Goal: Information Seeking & Learning: Learn about a topic

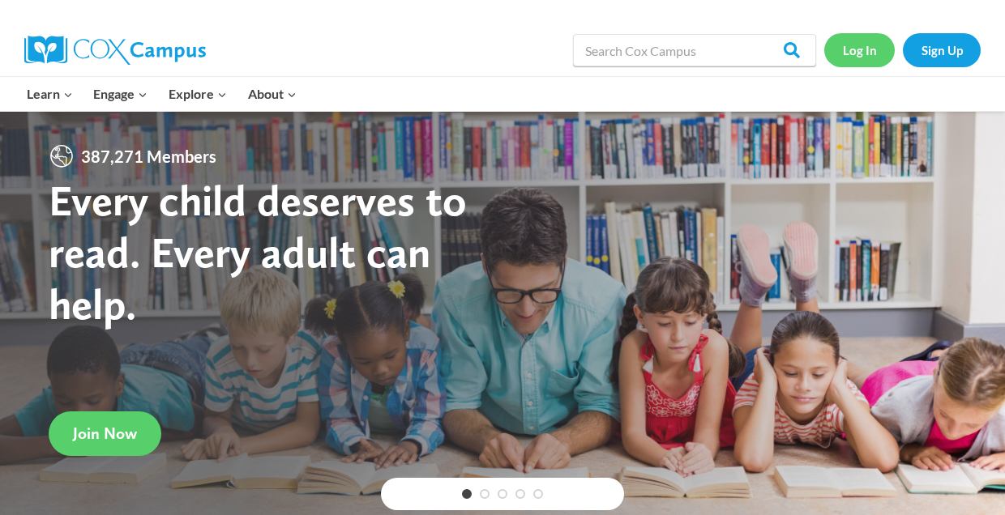
click at [844, 52] on link "Log In" at bounding box center [859, 49] width 70 height 33
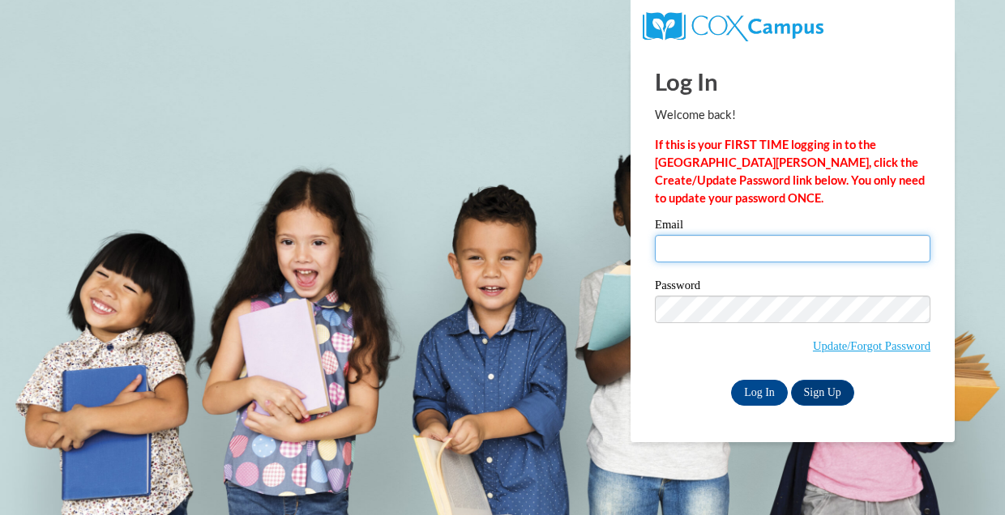
click at [828, 261] on input "Email" at bounding box center [792, 249] width 275 height 28
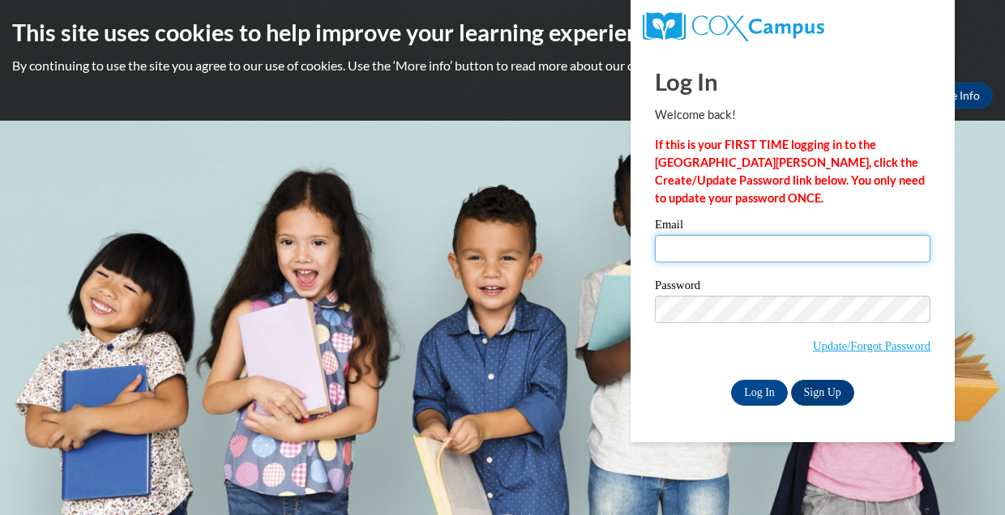
type input "Jordanesnead@gmail.com"
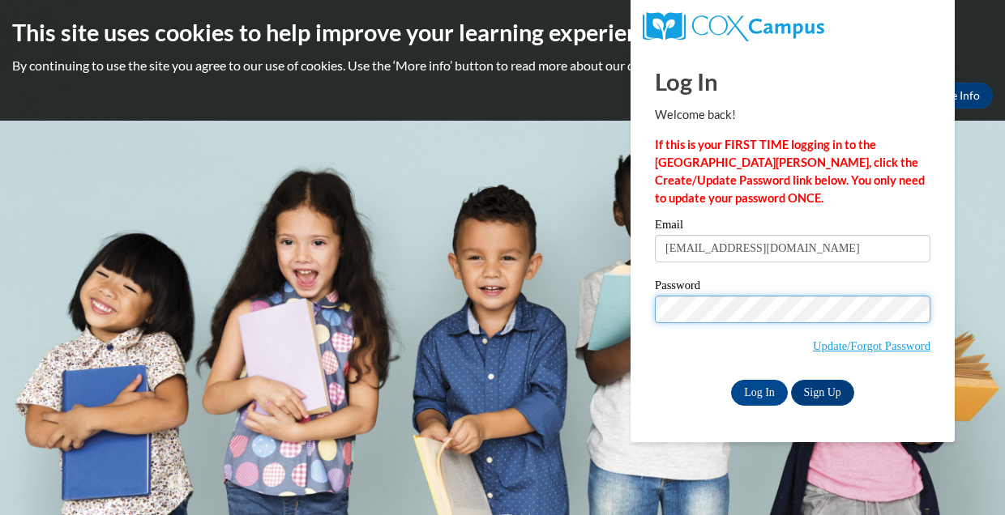
click at [758, 390] on input "Log In" at bounding box center [759, 393] width 57 height 26
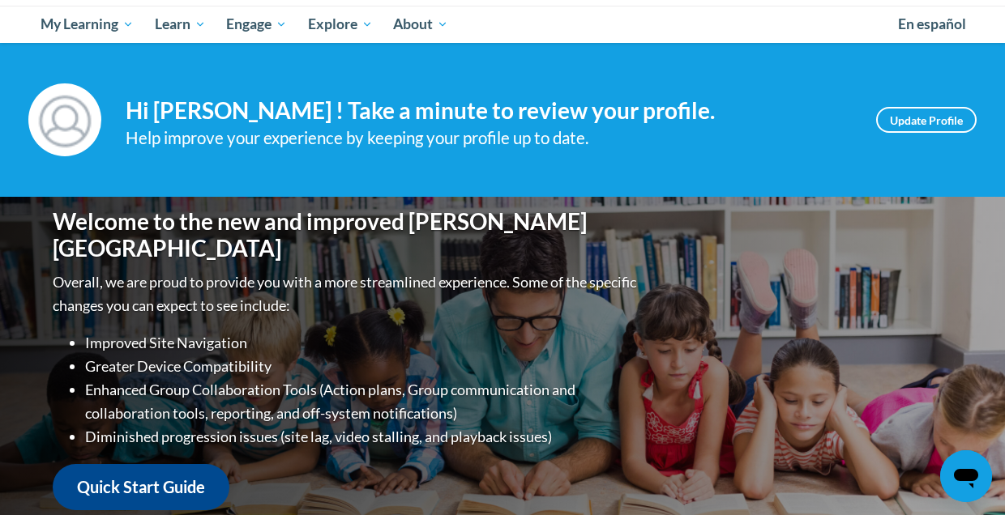
scroll to position [91, 0]
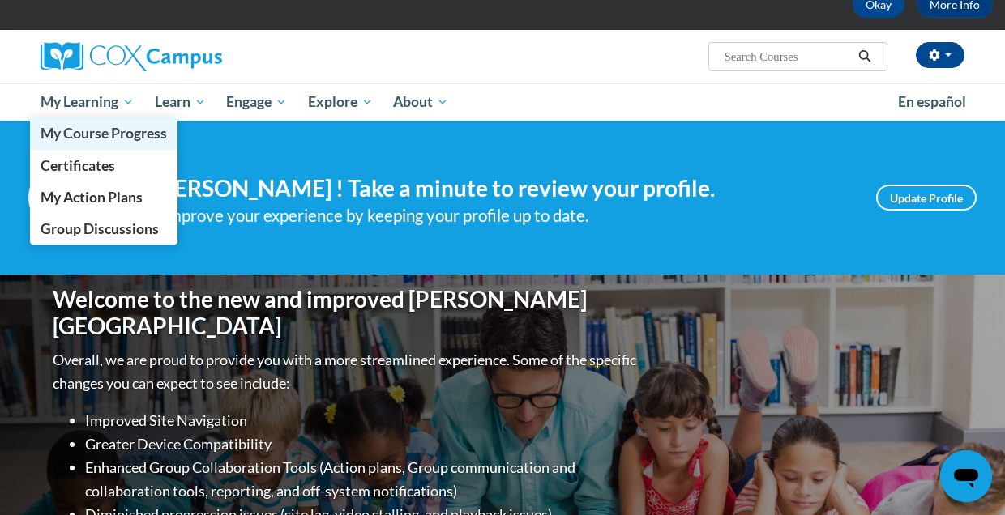
click at [88, 130] on span "My Course Progress" at bounding box center [104, 133] width 126 height 17
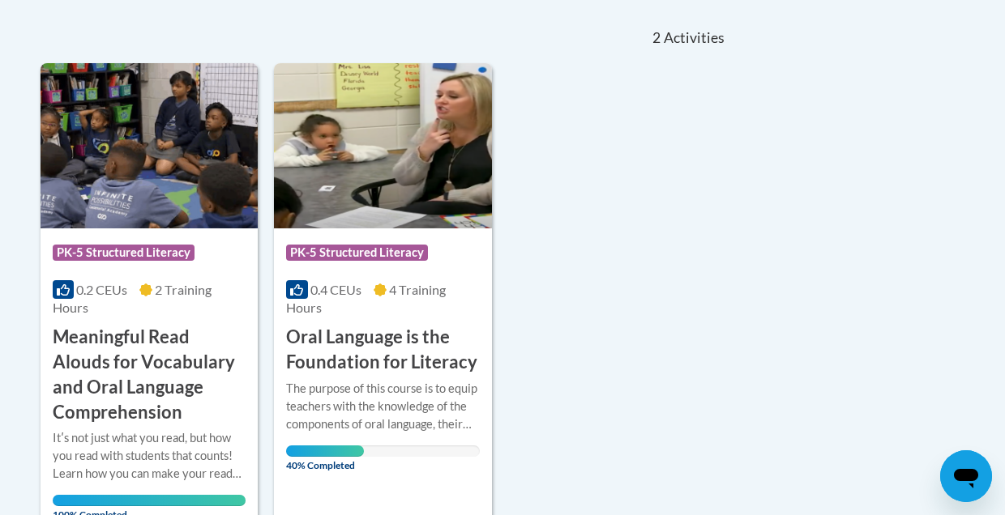
scroll to position [374, 0]
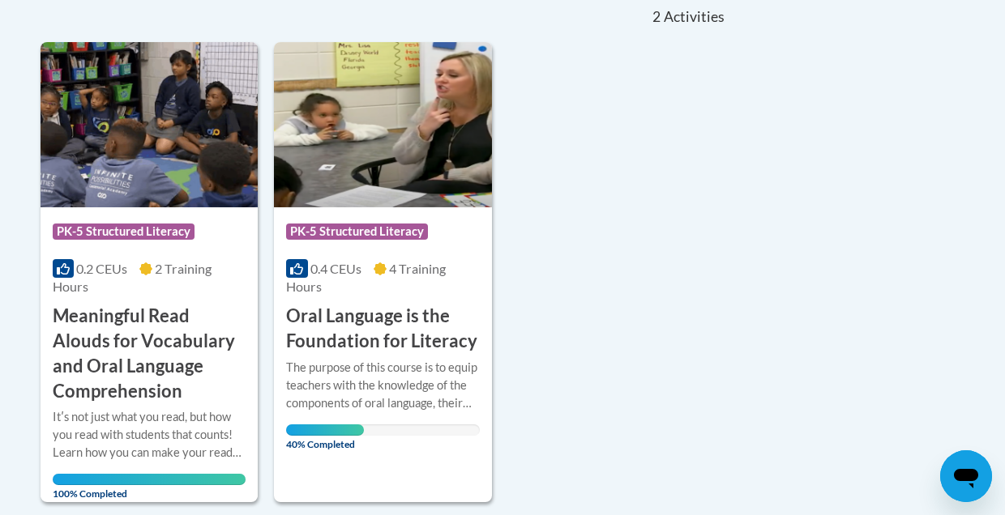
click at [327, 301] on div "Course Category: PK-5 Structured Literacy 0.4 CEUs 4 Training Hours COURSE Oral…" at bounding box center [382, 280] width 217 height 147
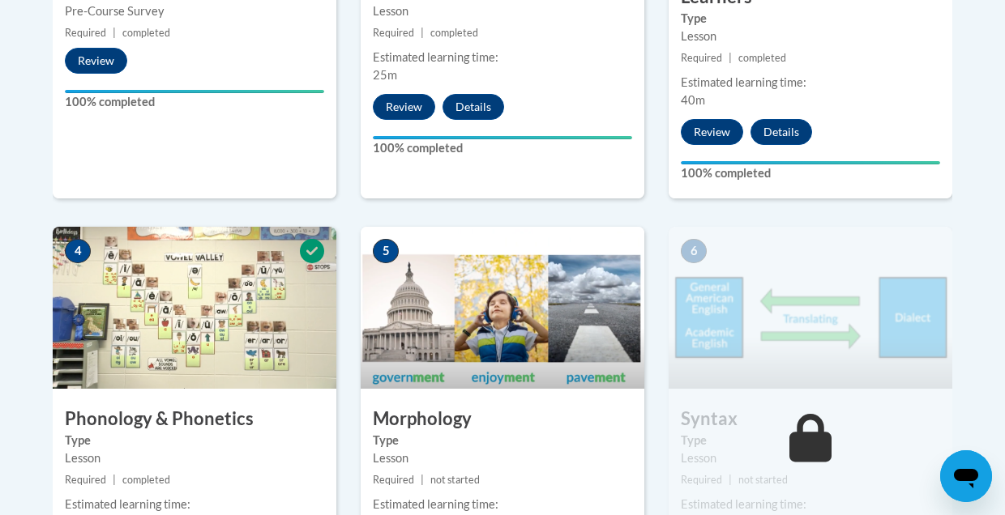
scroll to position [1013, 0]
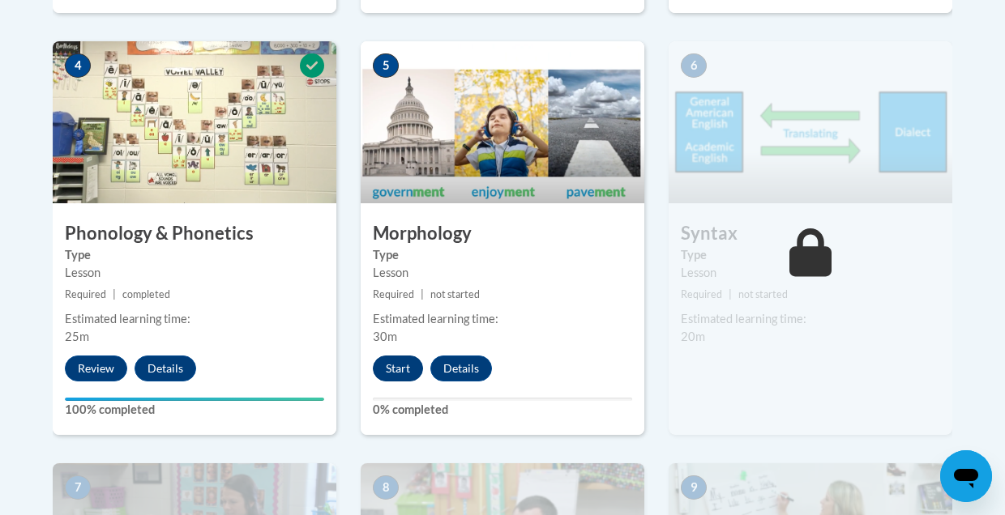
click at [380, 363] on button "Start" at bounding box center [398, 369] width 50 height 26
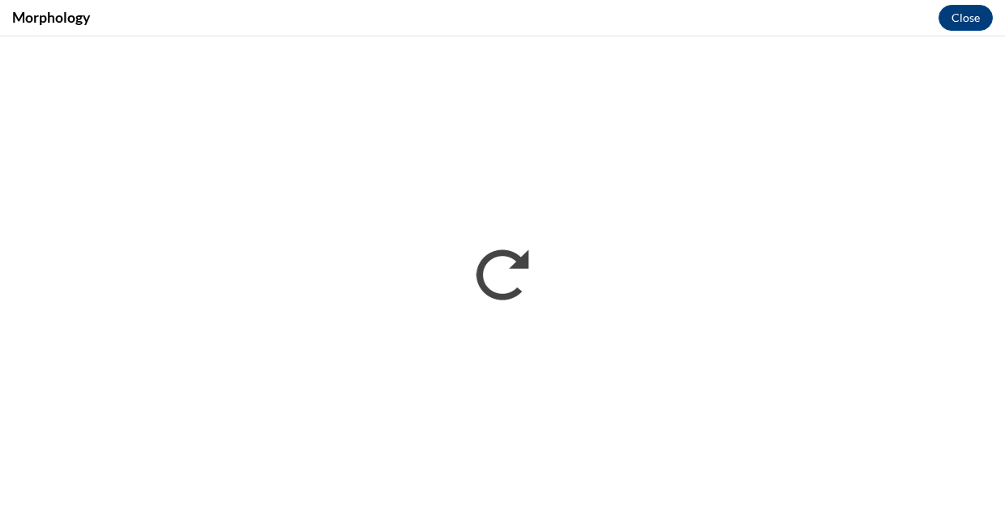
scroll to position [0, 0]
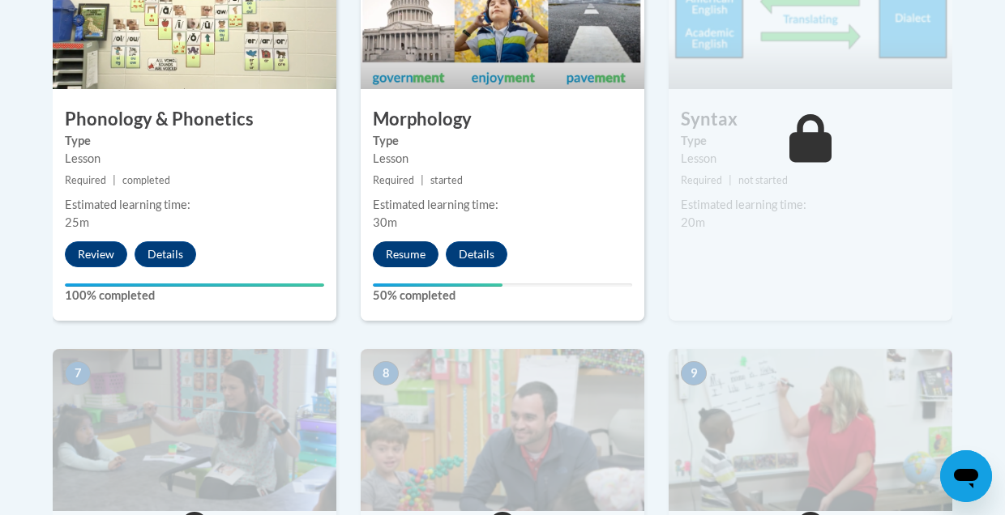
click at [399, 246] on button "Resume" at bounding box center [406, 254] width 66 height 26
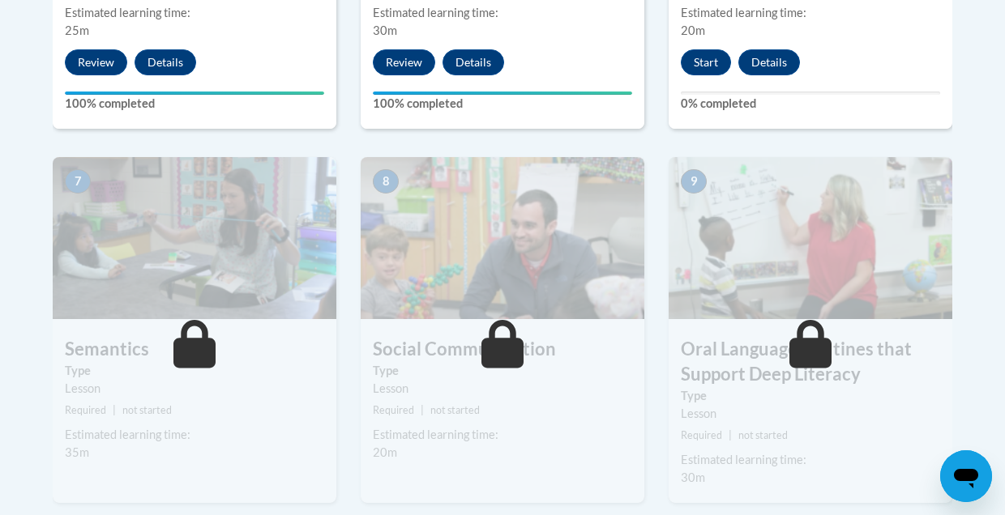
scroll to position [1191, 0]
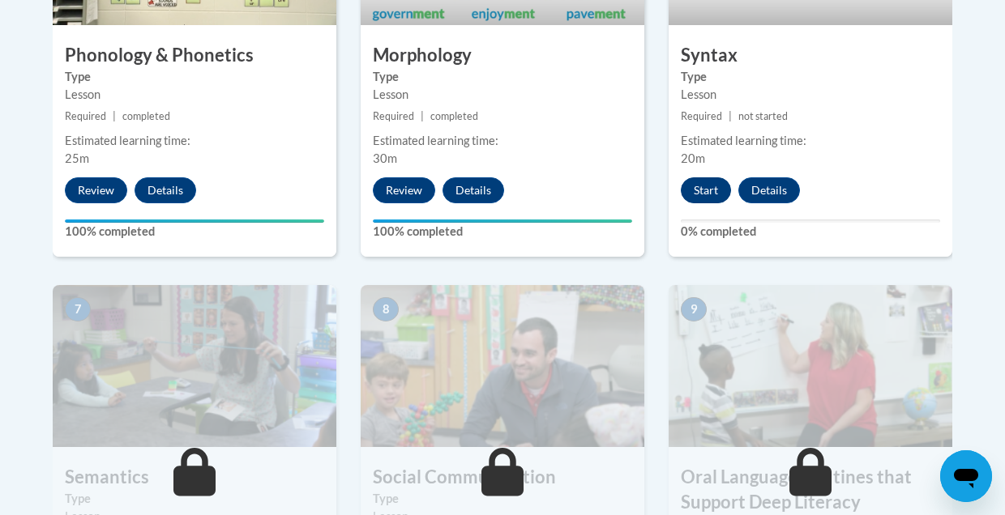
click at [714, 190] on button "Start" at bounding box center [706, 190] width 50 height 26
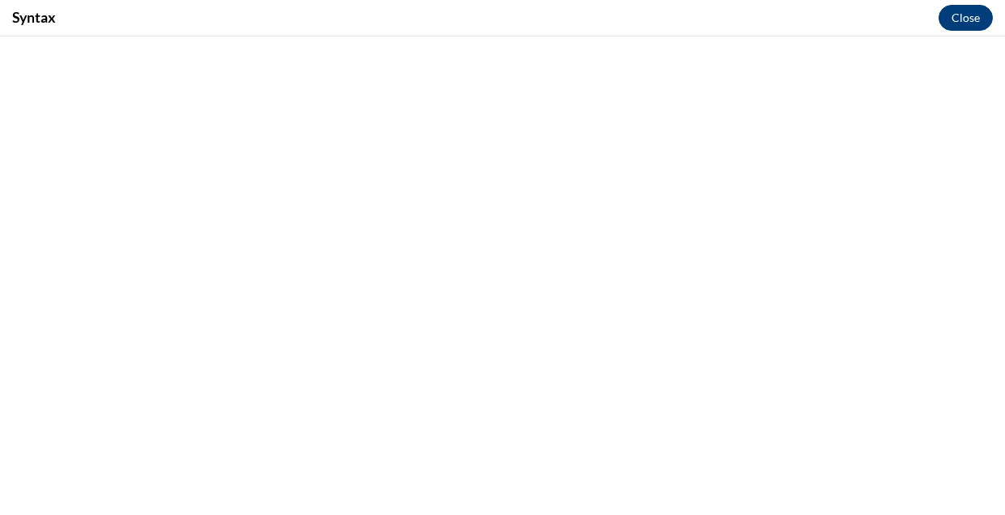
click at [969, 20] on button "Close" at bounding box center [965, 18] width 54 height 26
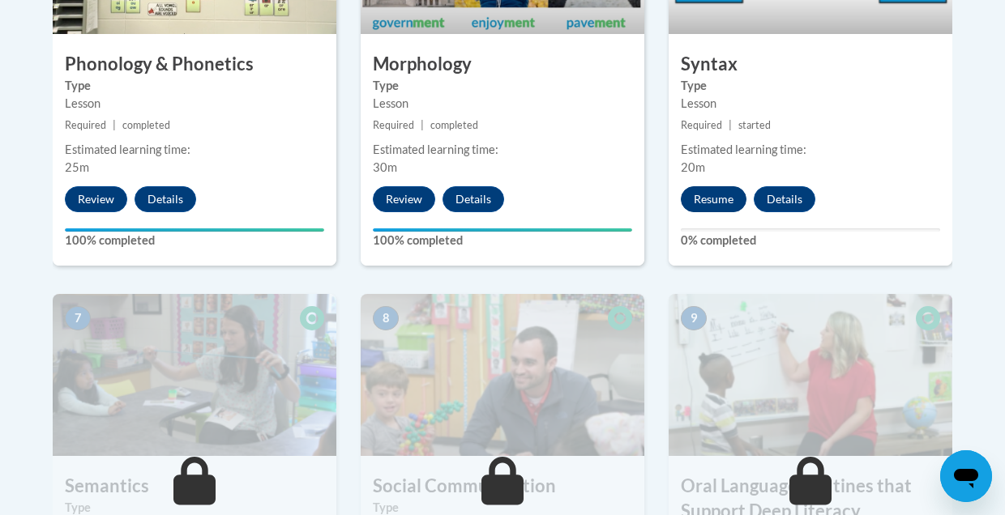
scroll to position [1172, 0]
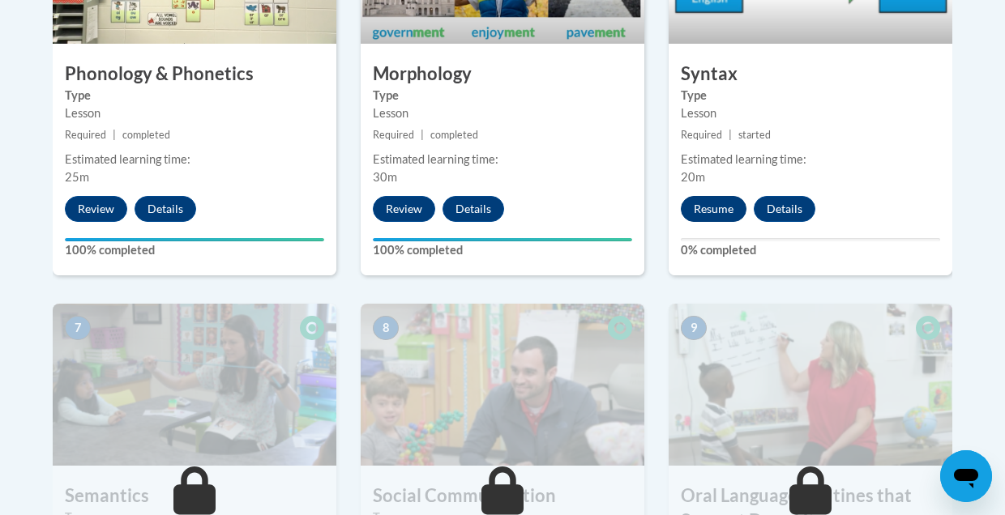
click at [710, 199] on button "Resume" at bounding box center [714, 209] width 66 height 26
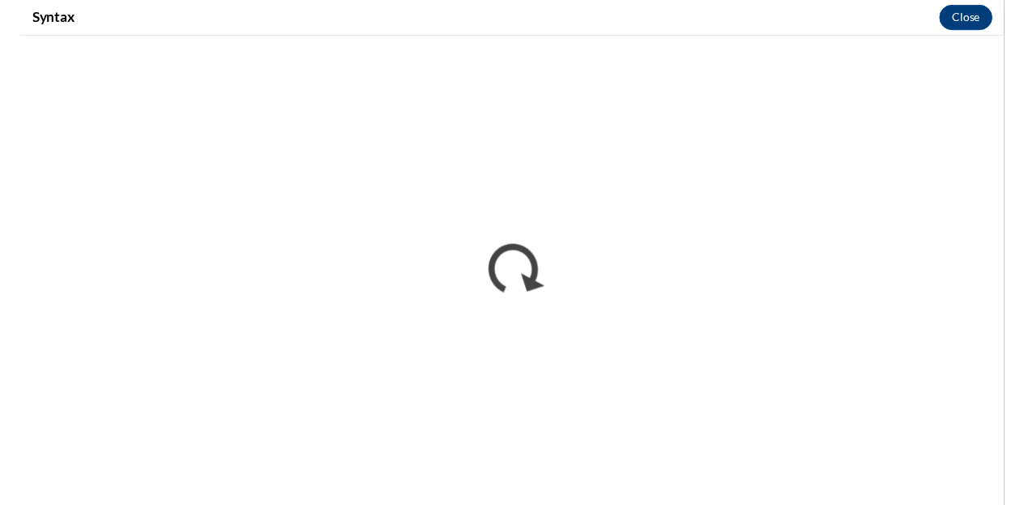
scroll to position [0, 0]
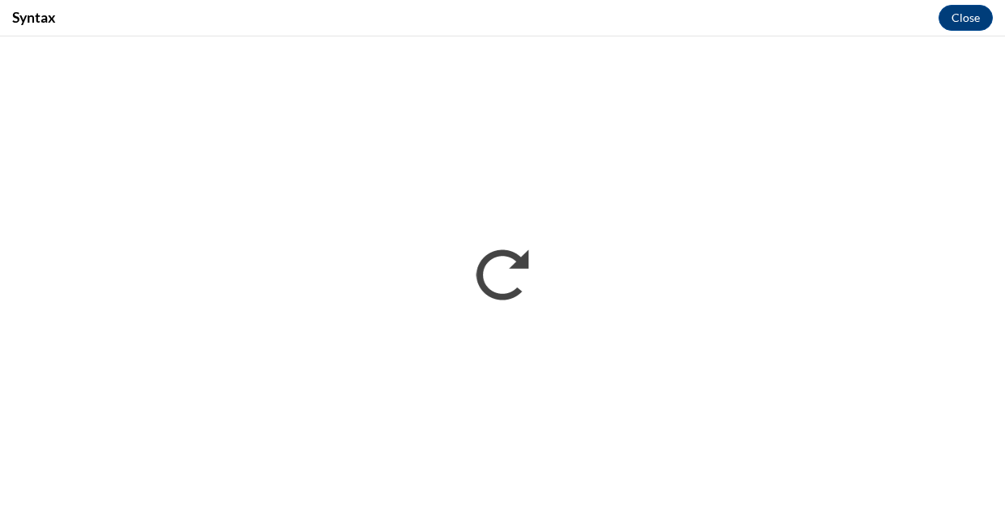
click at [297, 0] on div "Syntax Close" at bounding box center [502, 18] width 1005 height 36
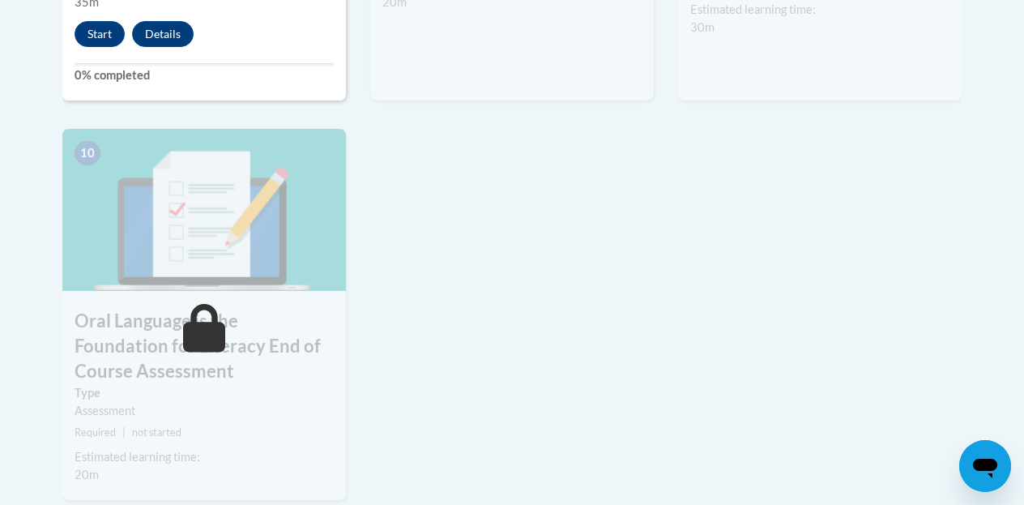
scroll to position [1776, 0]
